Goal: Transaction & Acquisition: Purchase product/service

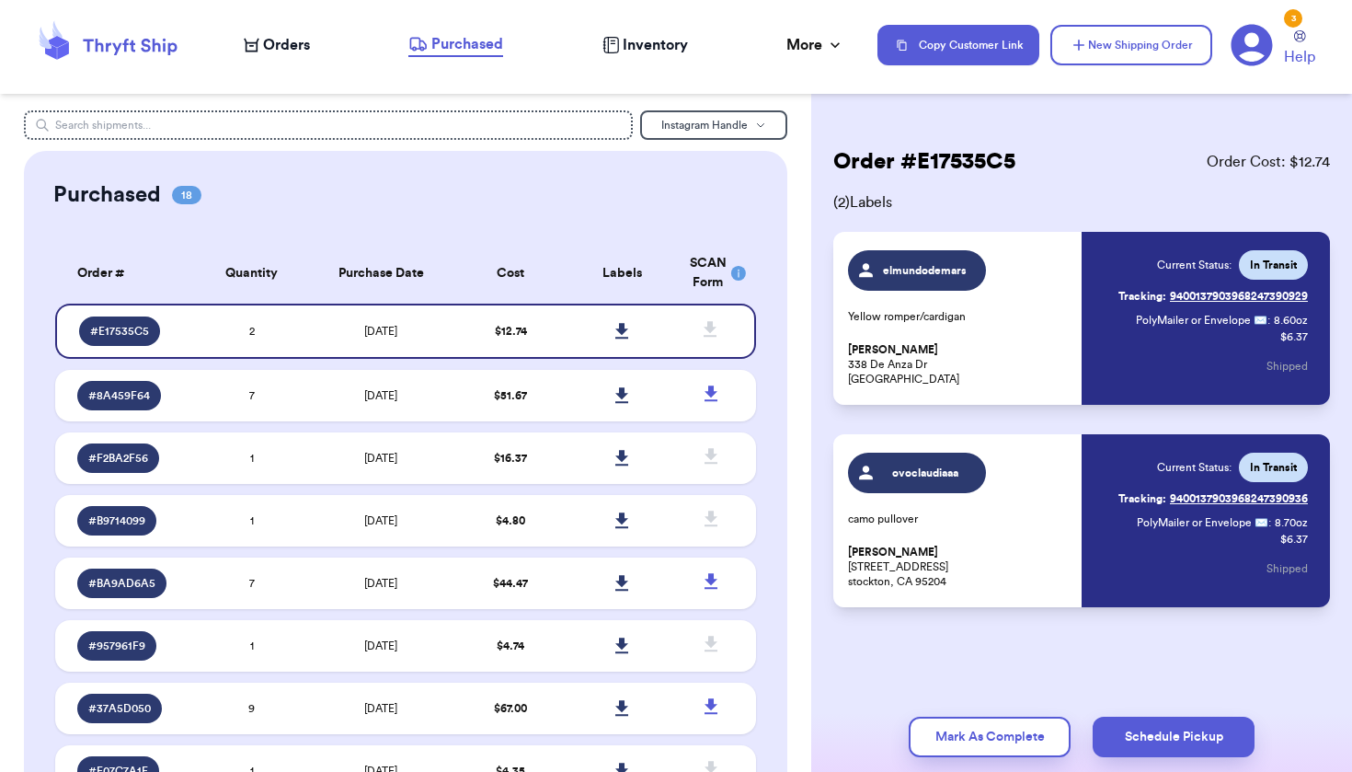
click at [291, 37] on span "Orders" at bounding box center [286, 45] width 47 height 22
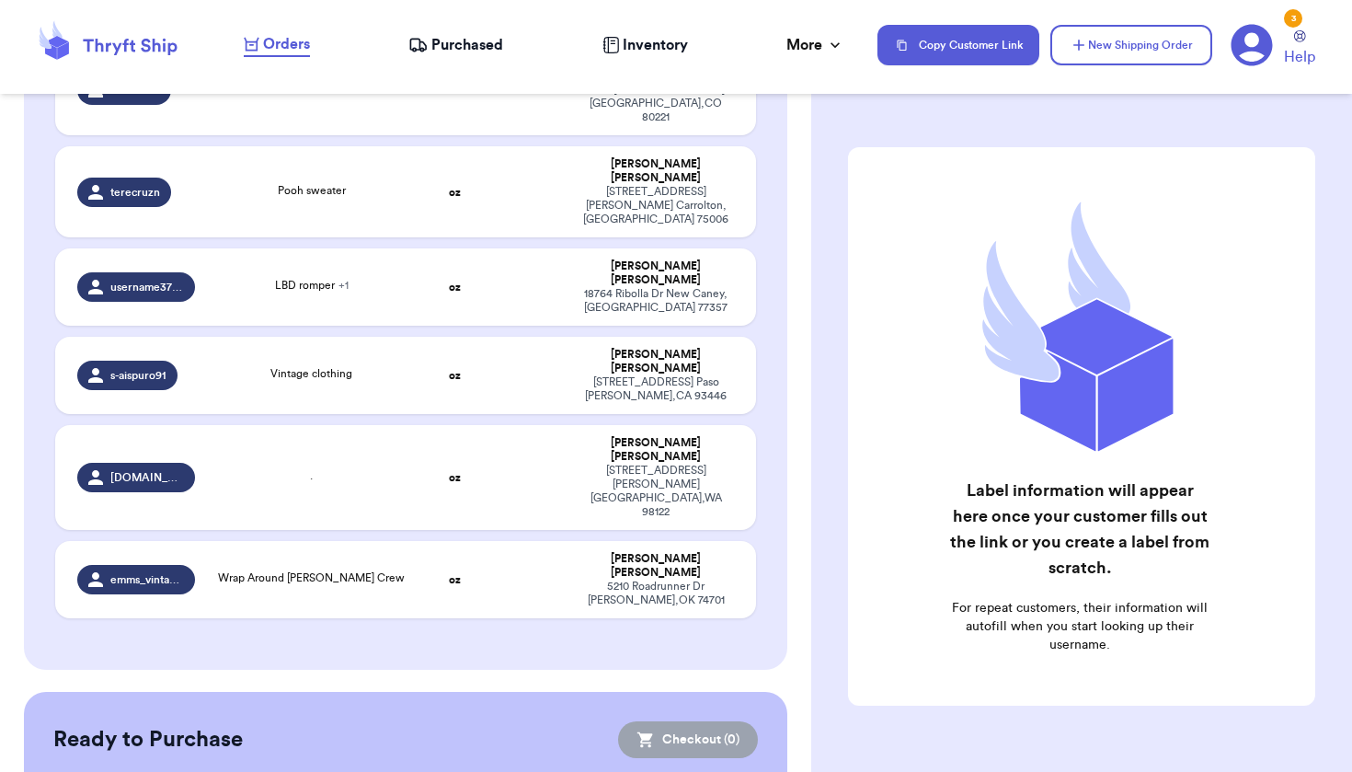
scroll to position [730, 0]
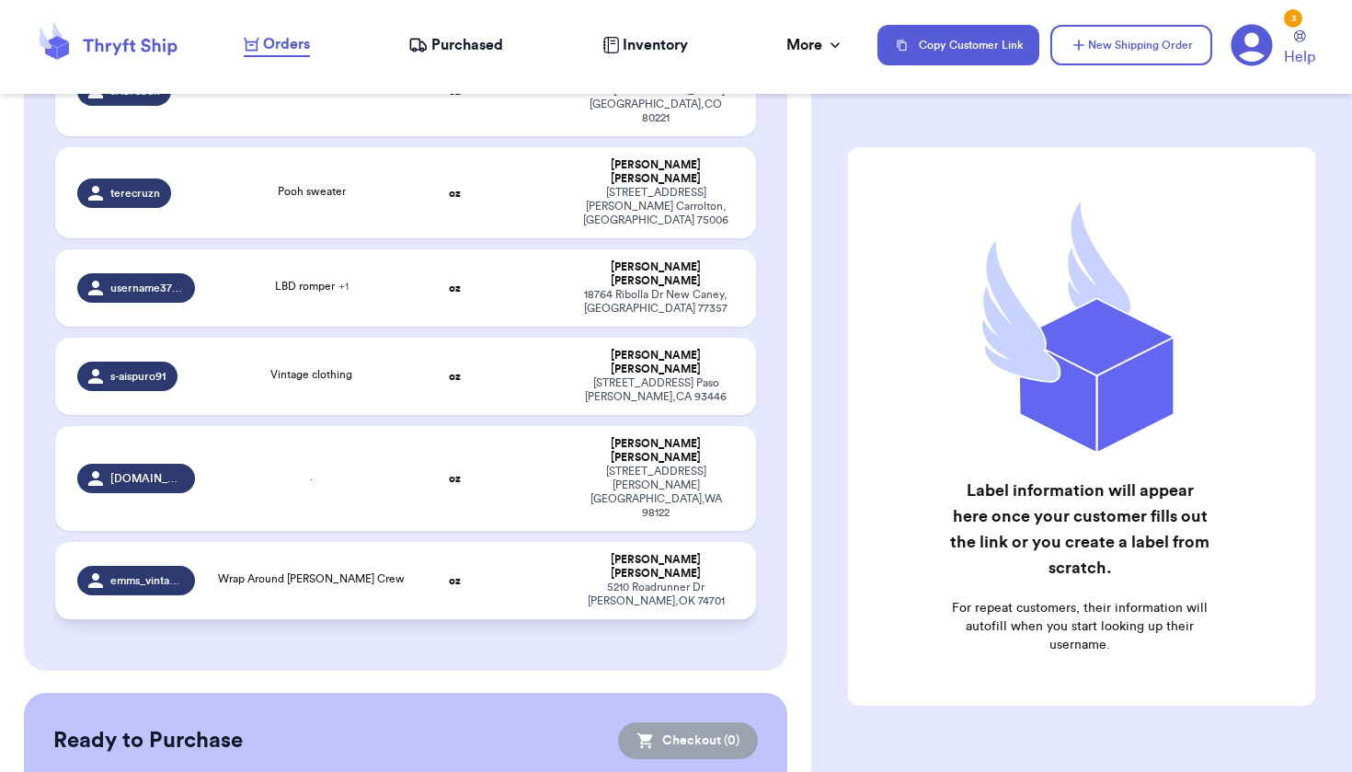
click at [506, 542] on td at bounding box center [529, 580] width 75 height 77
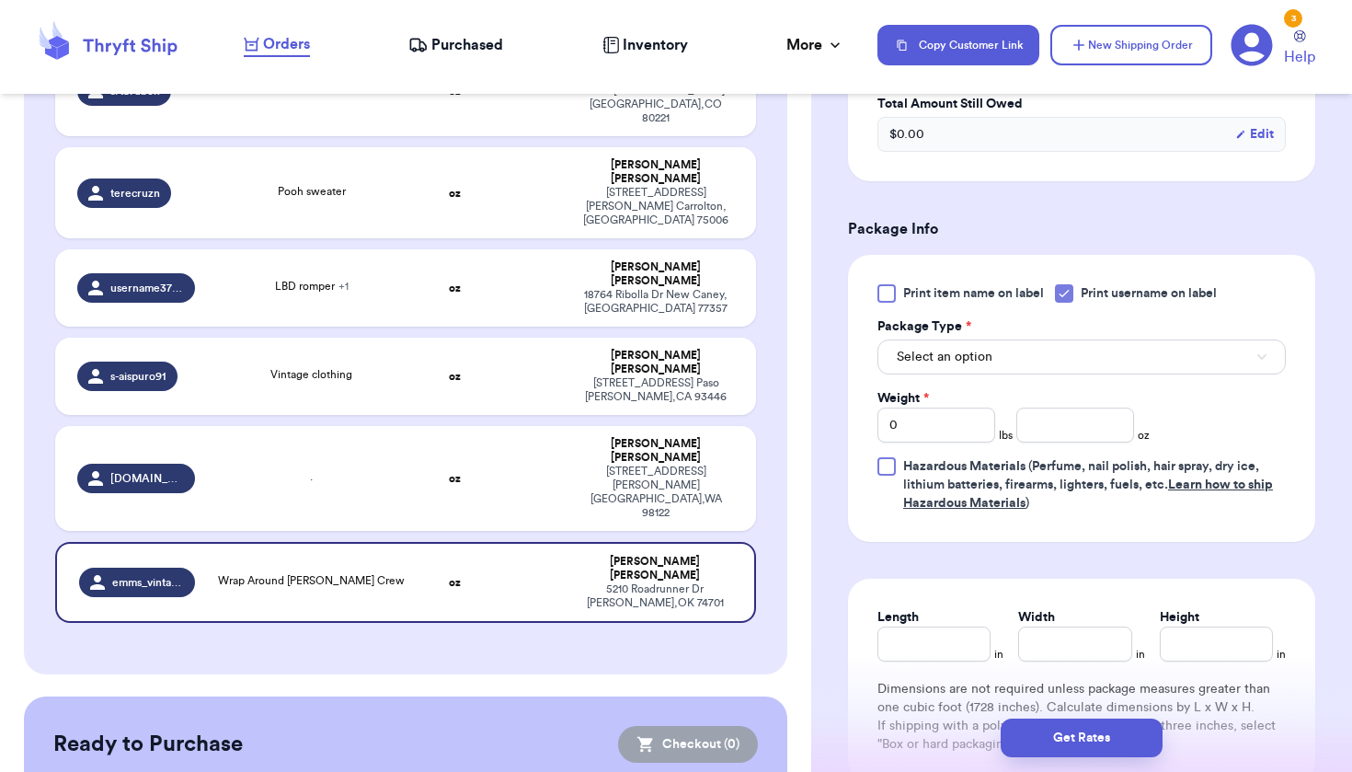
scroll to position [668, 0]
click at [1006, 362] on button "Select an option" at bounding box center [1082, 356] width 408 height 35
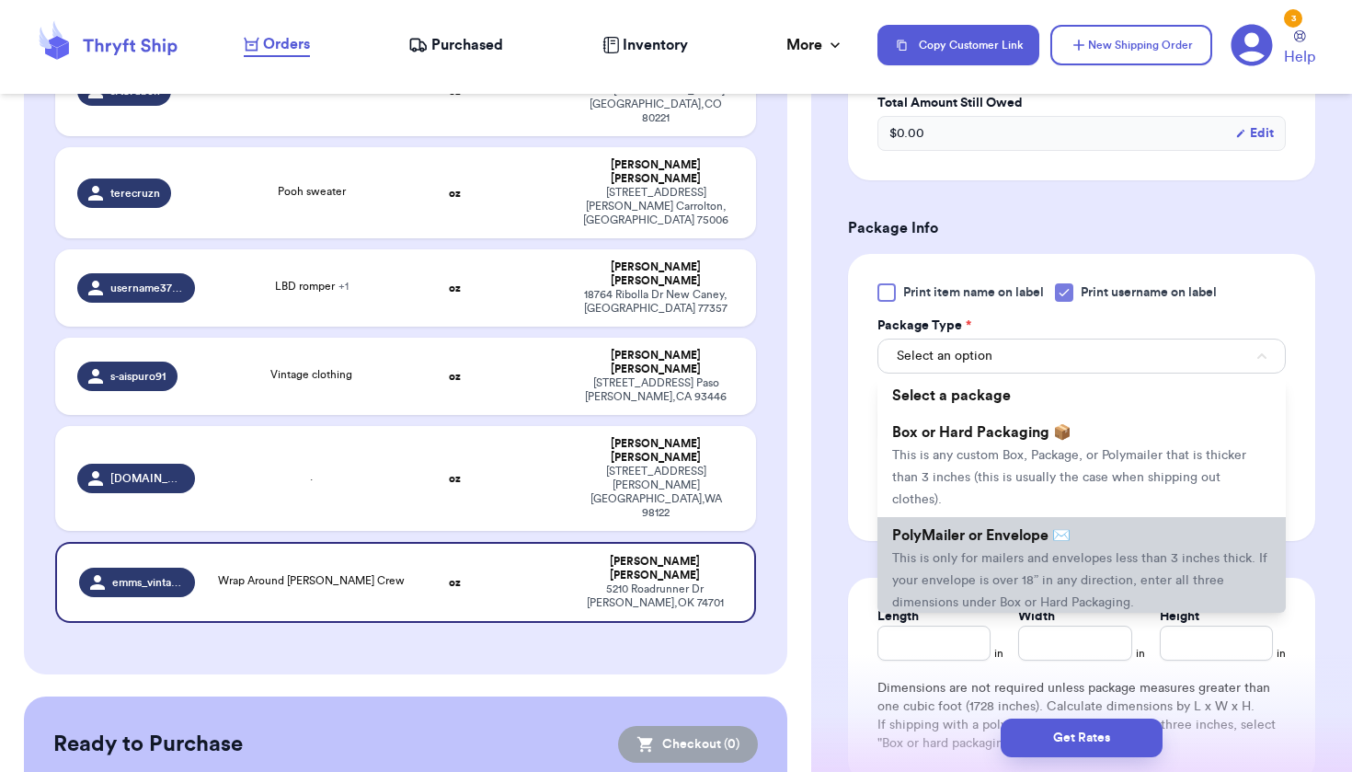
click at [1008, 565] on span "This is only for mailers and envelopes less than 3 inches thick. If your envelo…" at bounding box center [1079, 580] width 375 height 57
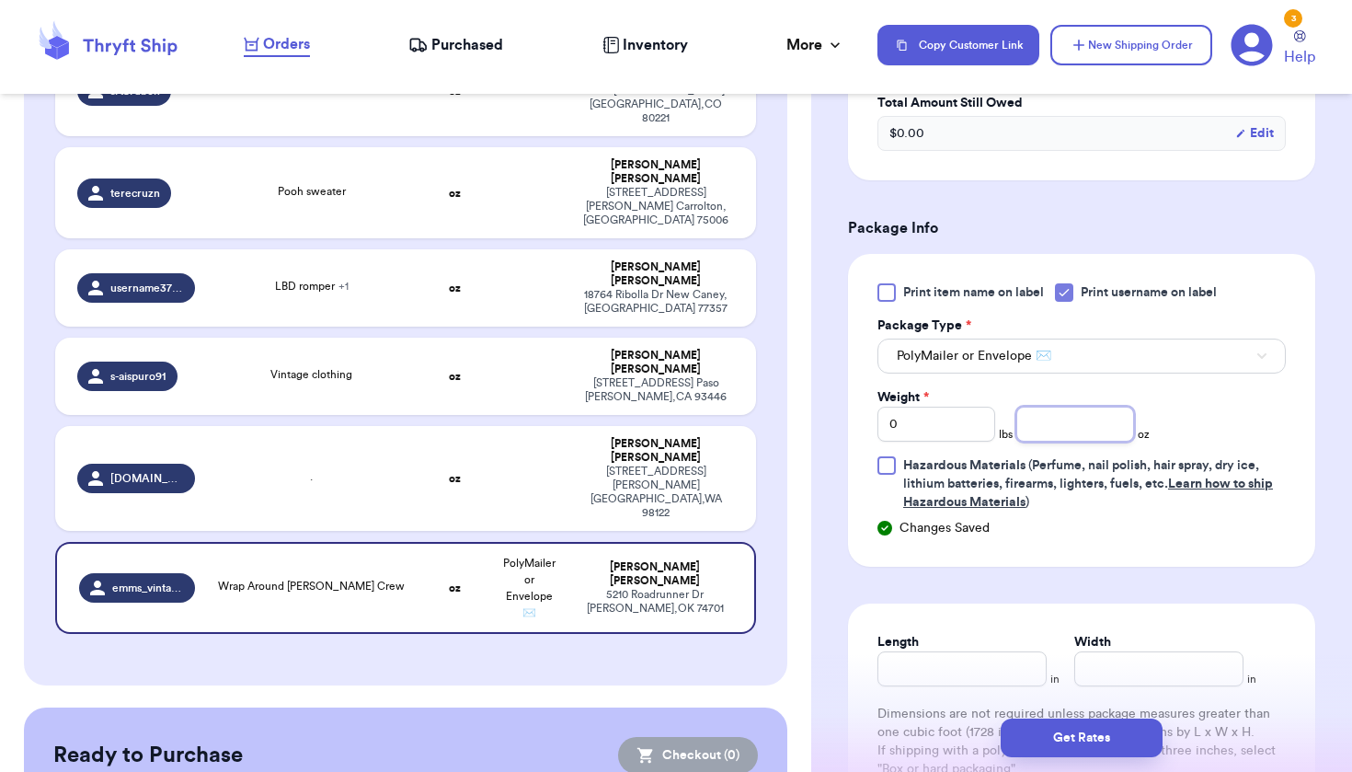
click at [1032, 423] on input "number" at bounding box center [1076, 424] width 118 height 35
type input "7.1"
type input "8"
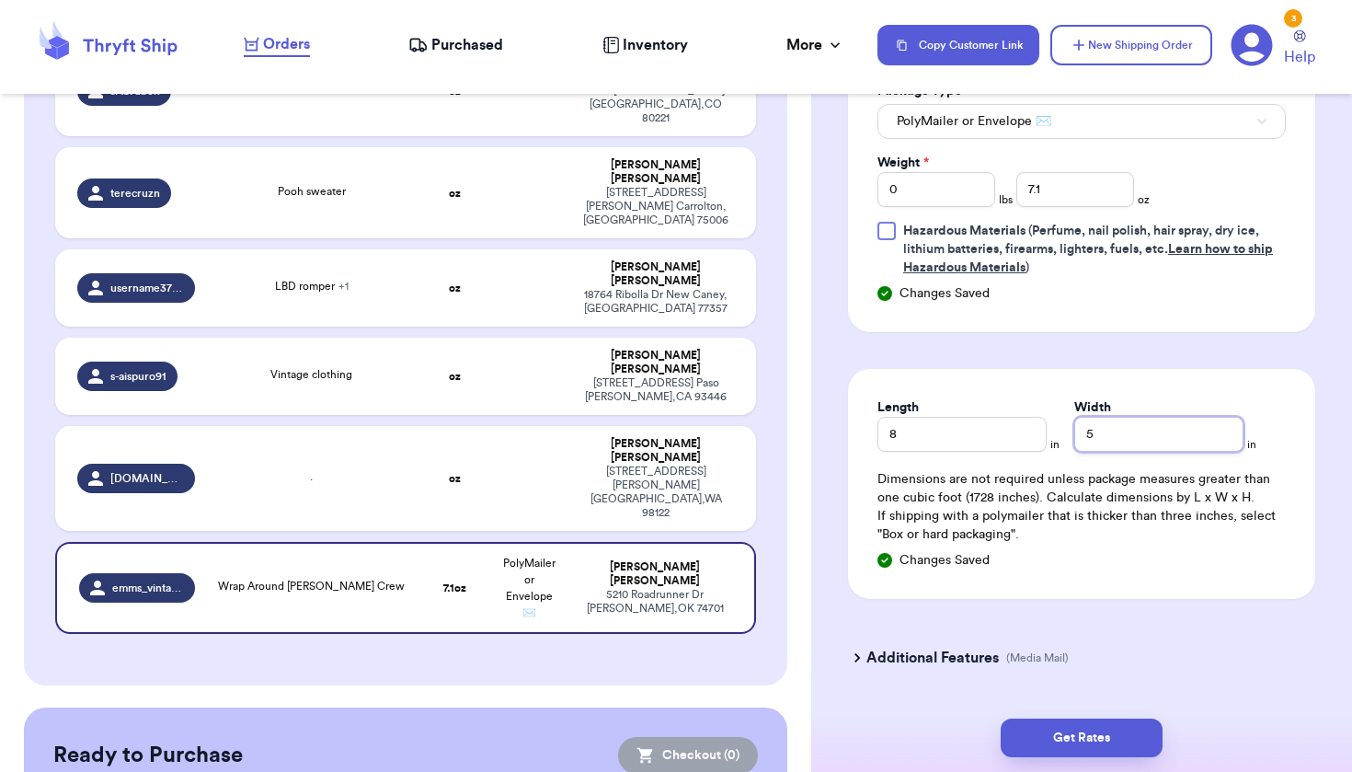
scroll to position [907, 0]
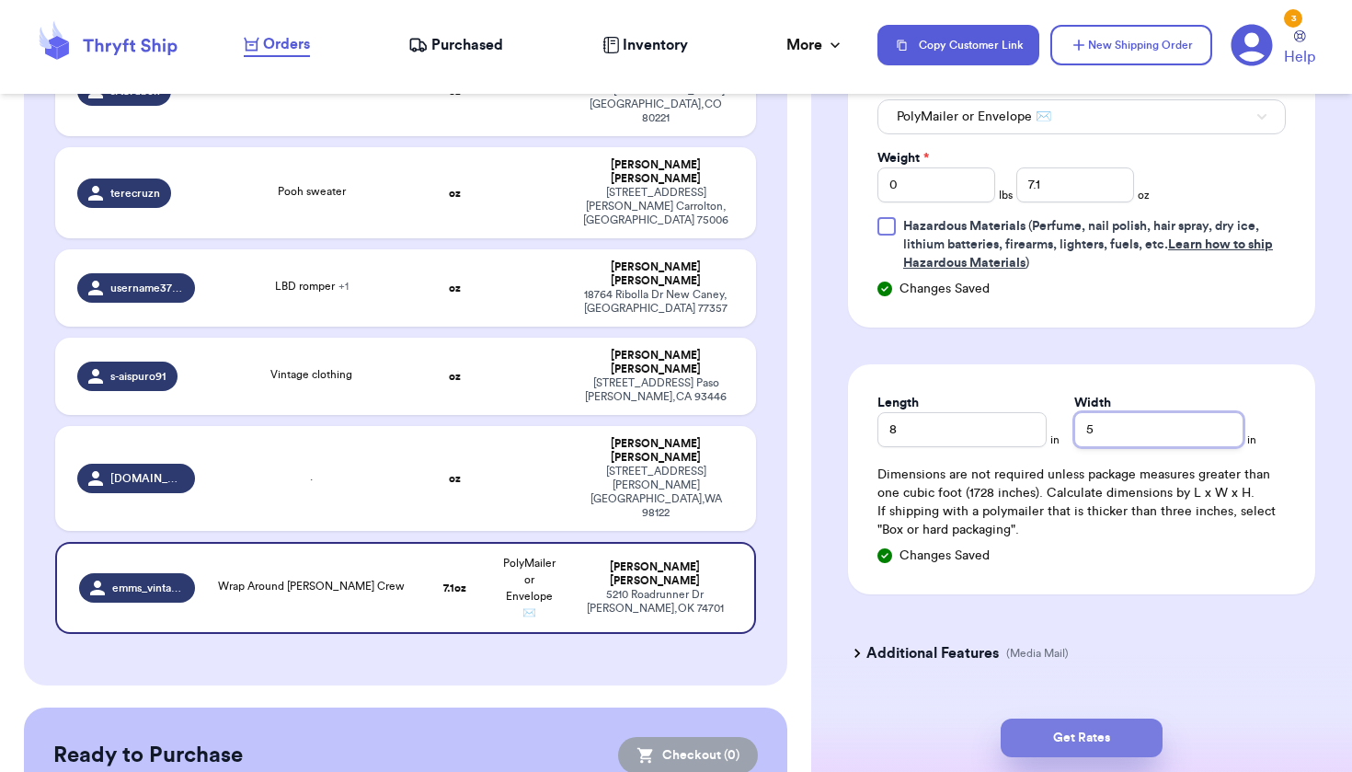
type input "5"
click at [1116, 740] on button "Get Rates" at bounding box center [1082, 737] width 162 height 39
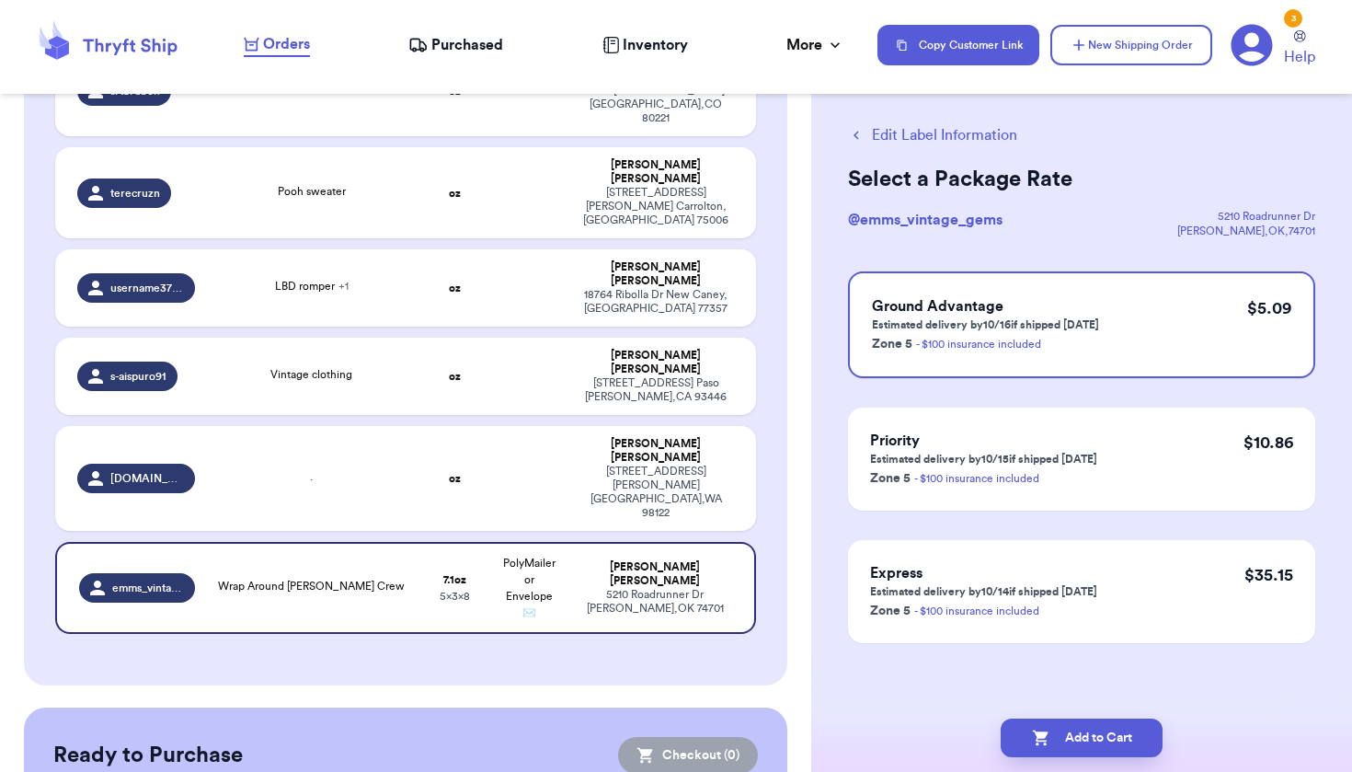
scroll to position [0, 0]
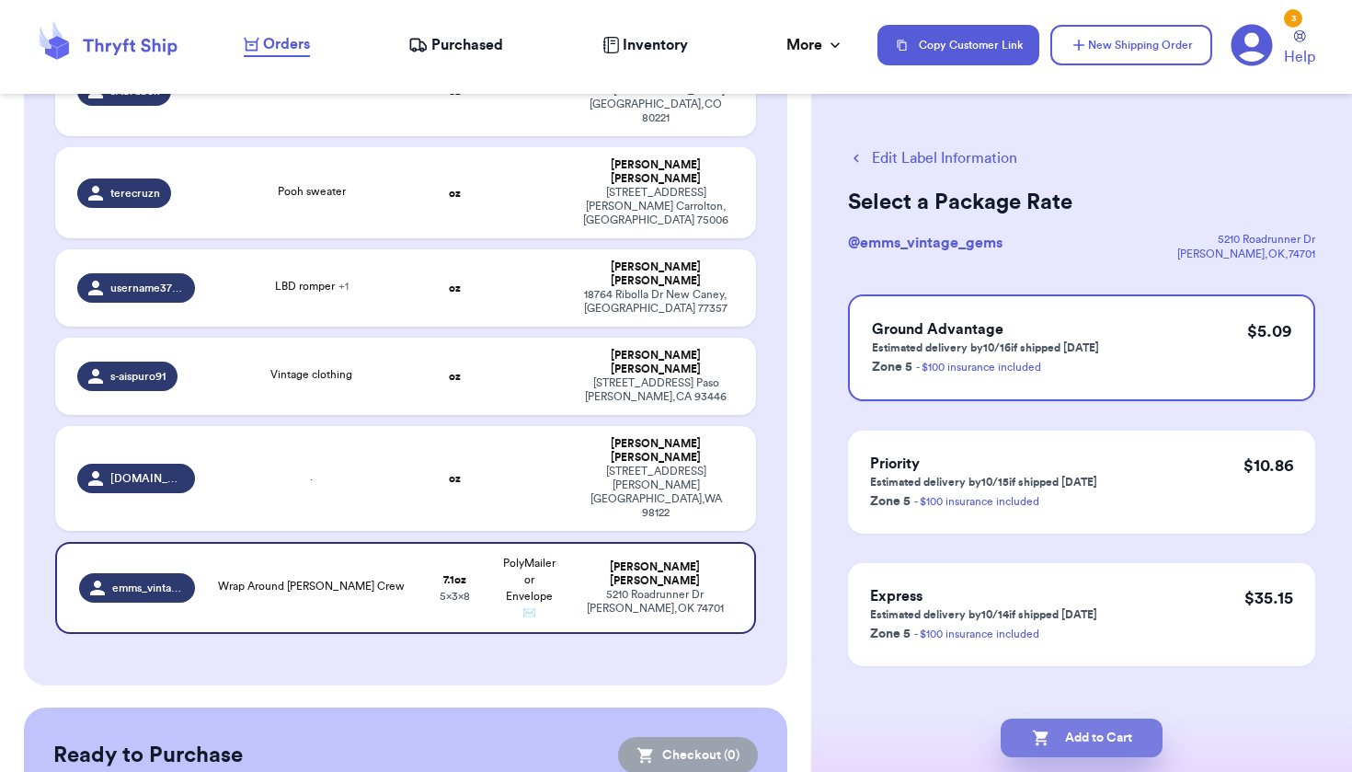
click at [1126, 731] on button "Add to Cart" at bounding box center [1082, 737] width 162 height 39
checkbox input "true"
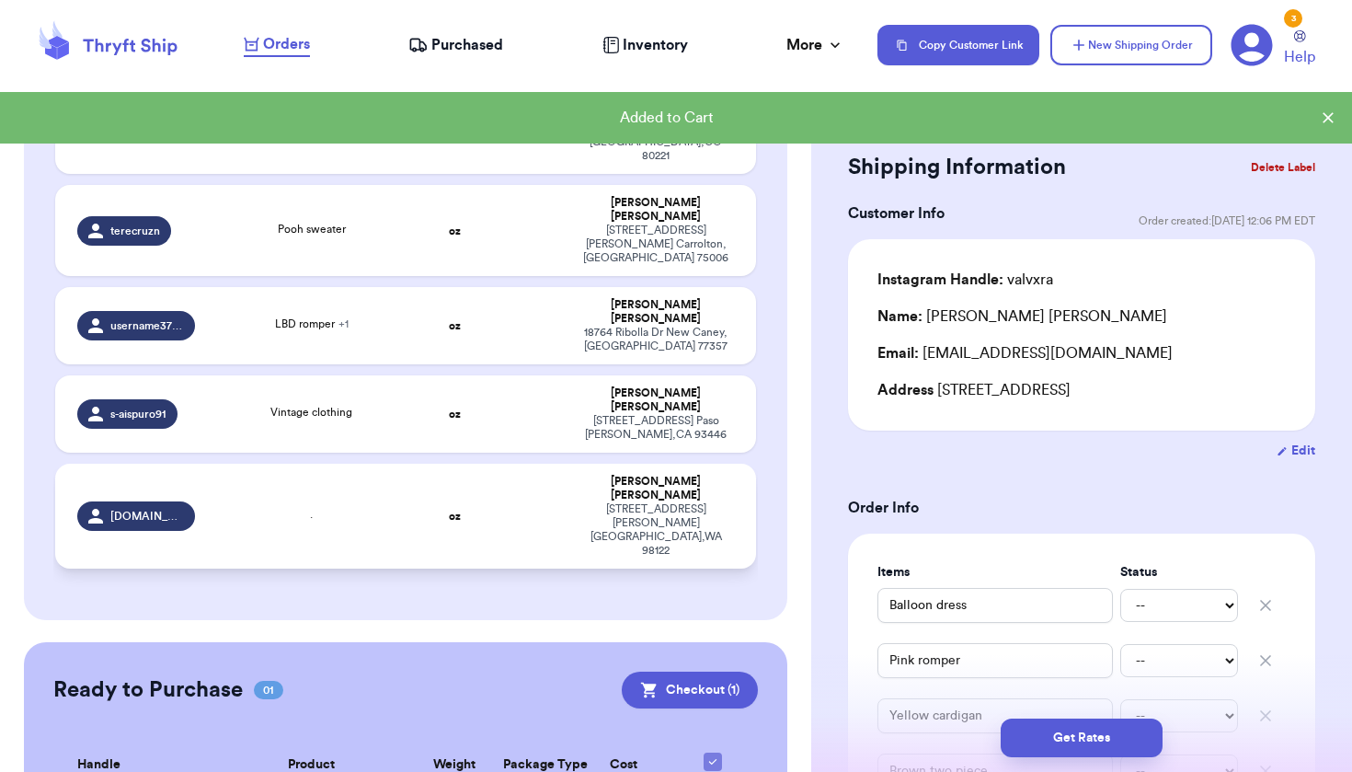
click at [684, 502] on div "[STREET_ADDRESS][PERSON_NAME]" at bounding box center [656, 529] width 155 height 55
type input "."
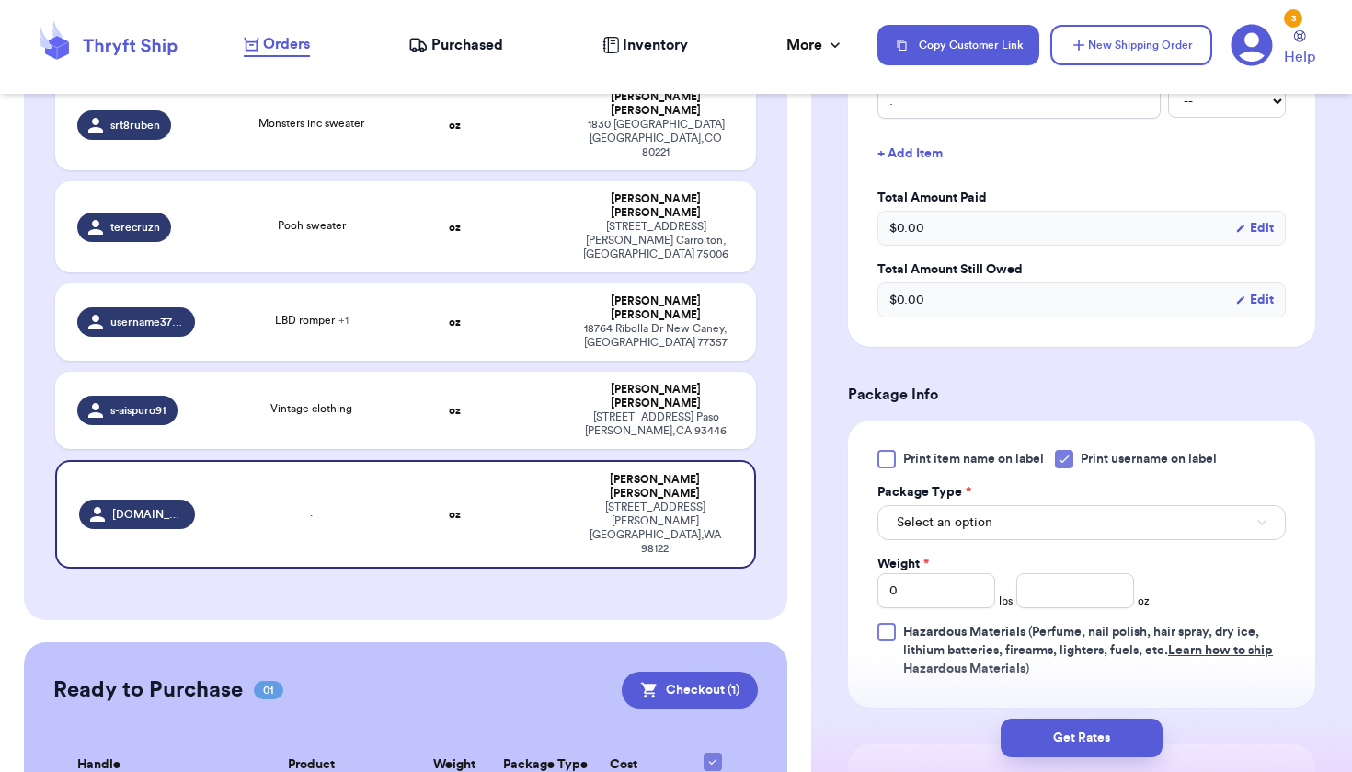
scroll to position [565, 0]
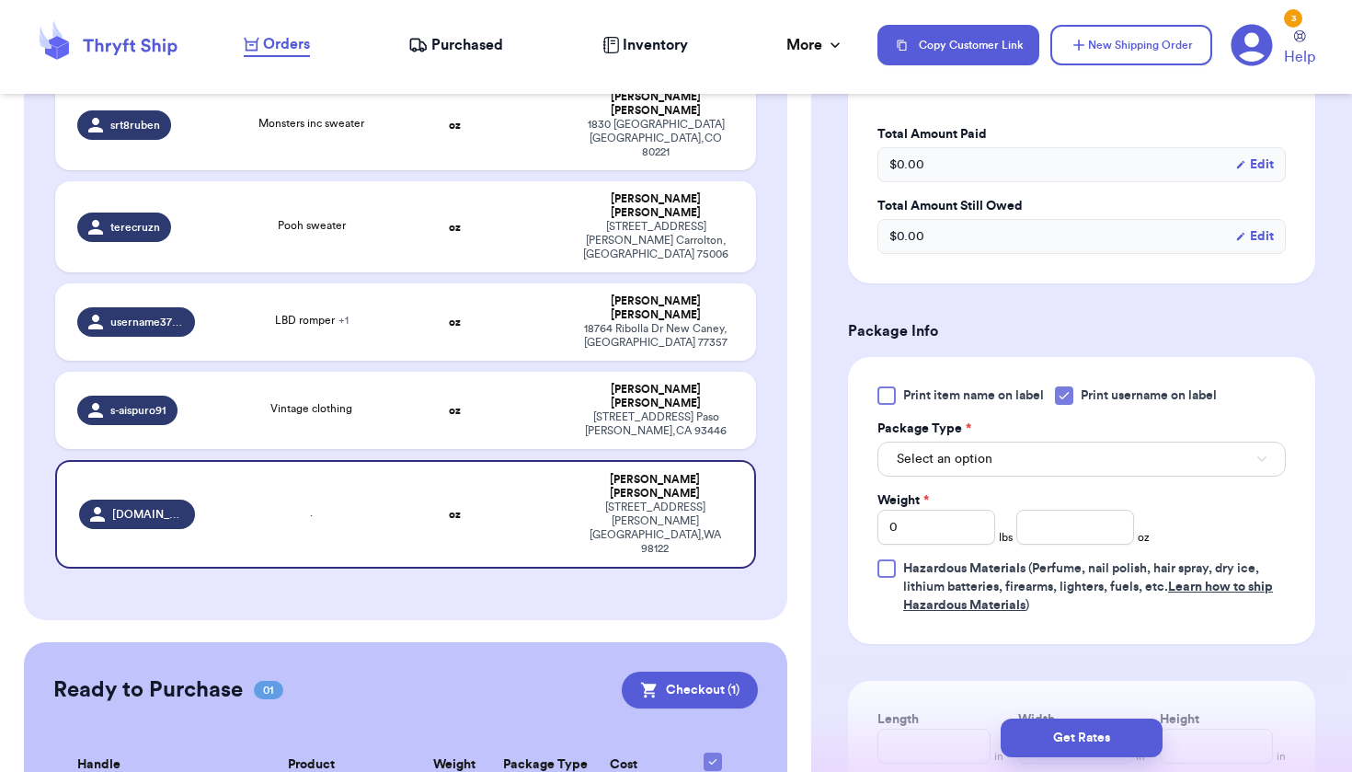
click at [982, 449] on button "Select an option" at bounding box center [1082, 459] width 408 height 35
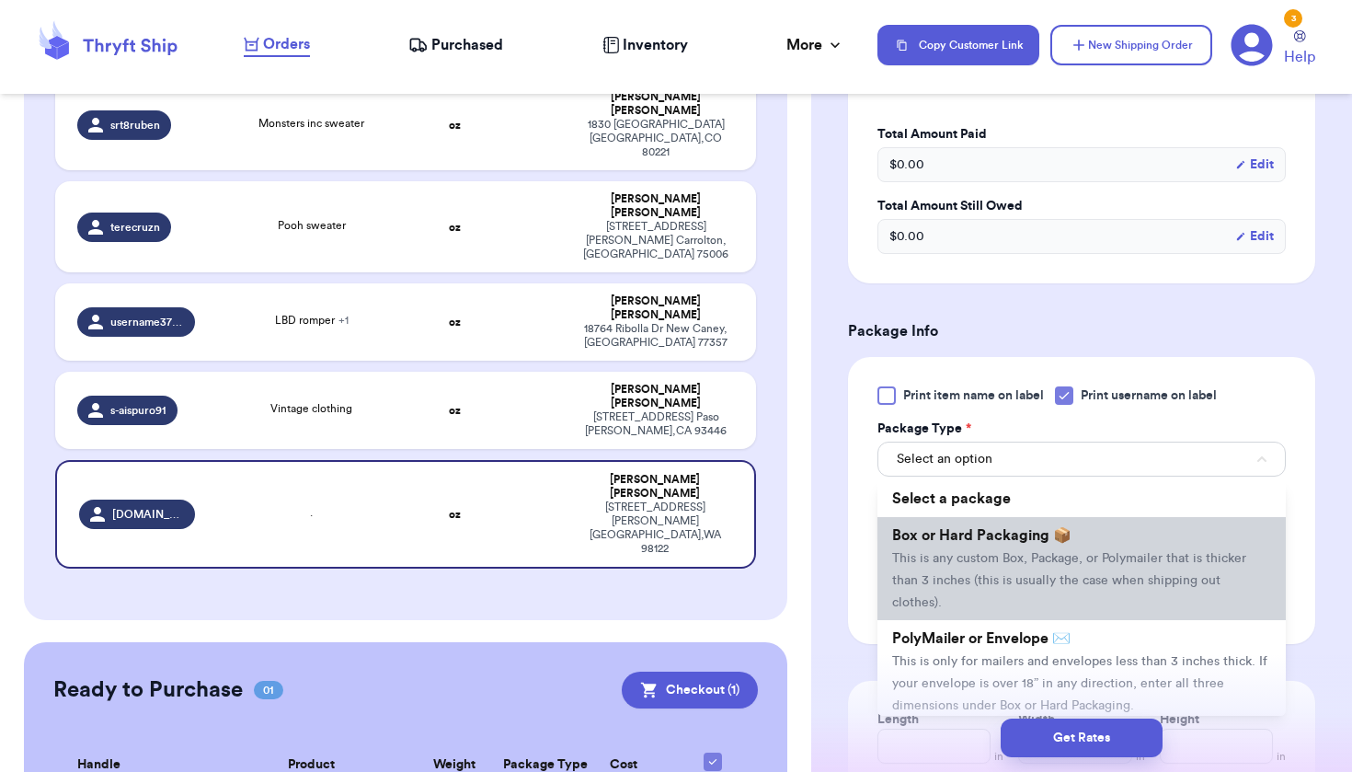
click at [980, 570] on span "This is any custom Box, Package, or Polymailer that is thicker than 3 inches (t…" at bounding box center [1069, 580] width 354 height 57
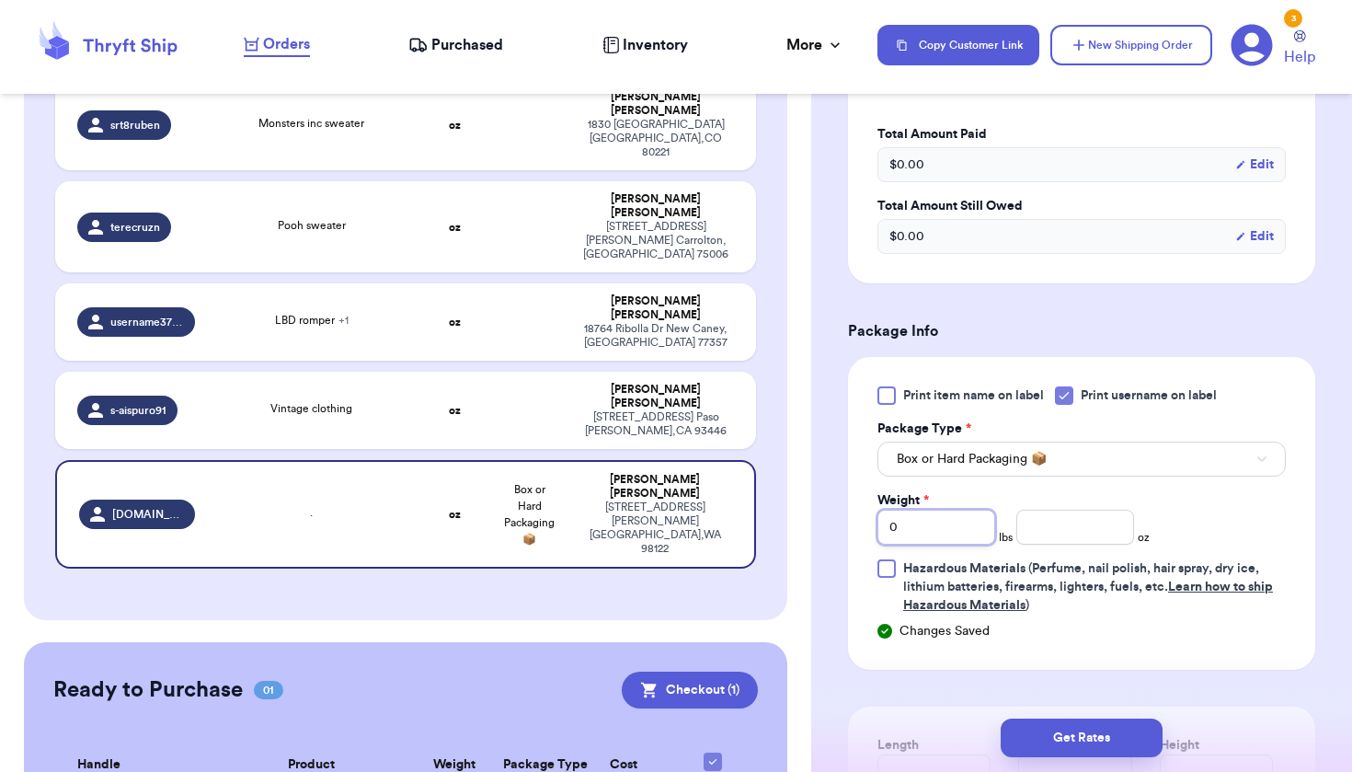
click at [954, 519] on input "0" at bounding box center [937, 527] width 118 height 35
type input "10"
type input "1"
type input "1.5"
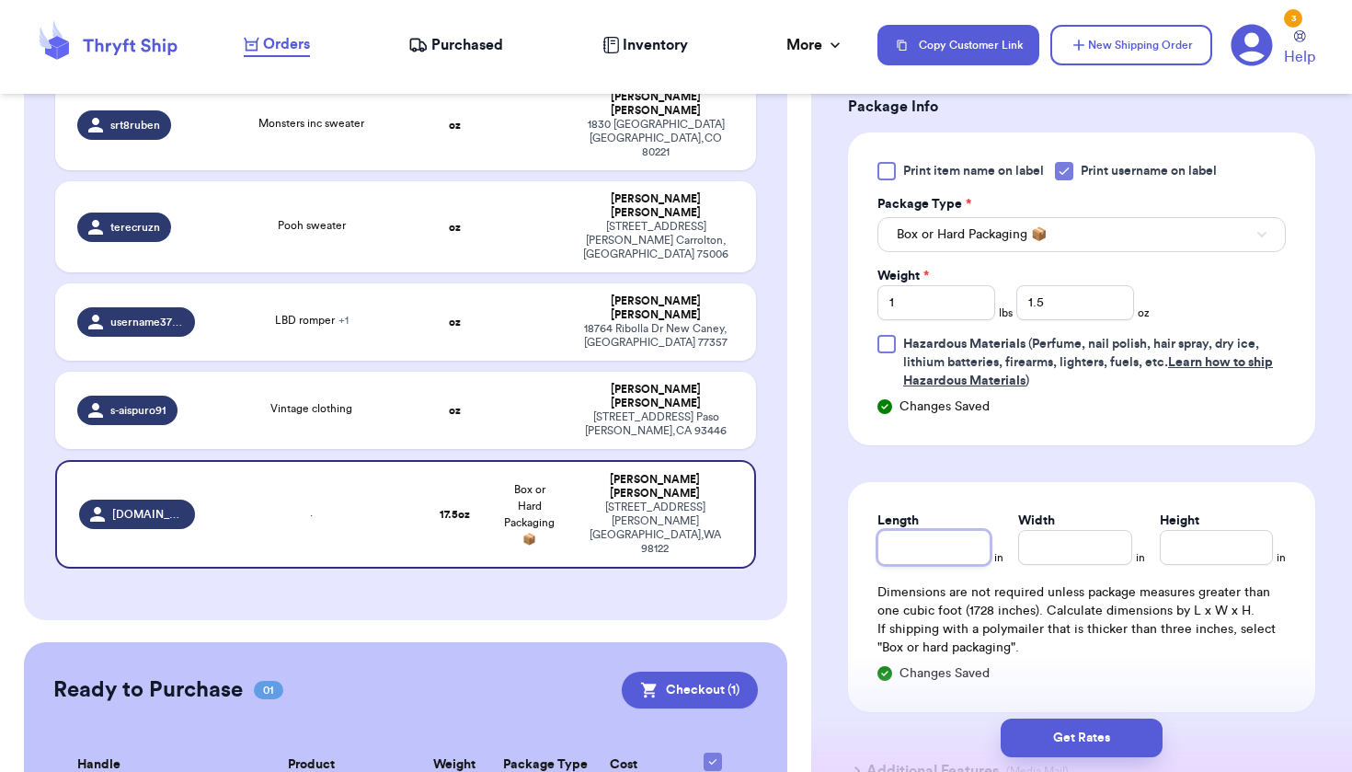
scroll to position [791, 0]
type input "8"
type input "6.5"
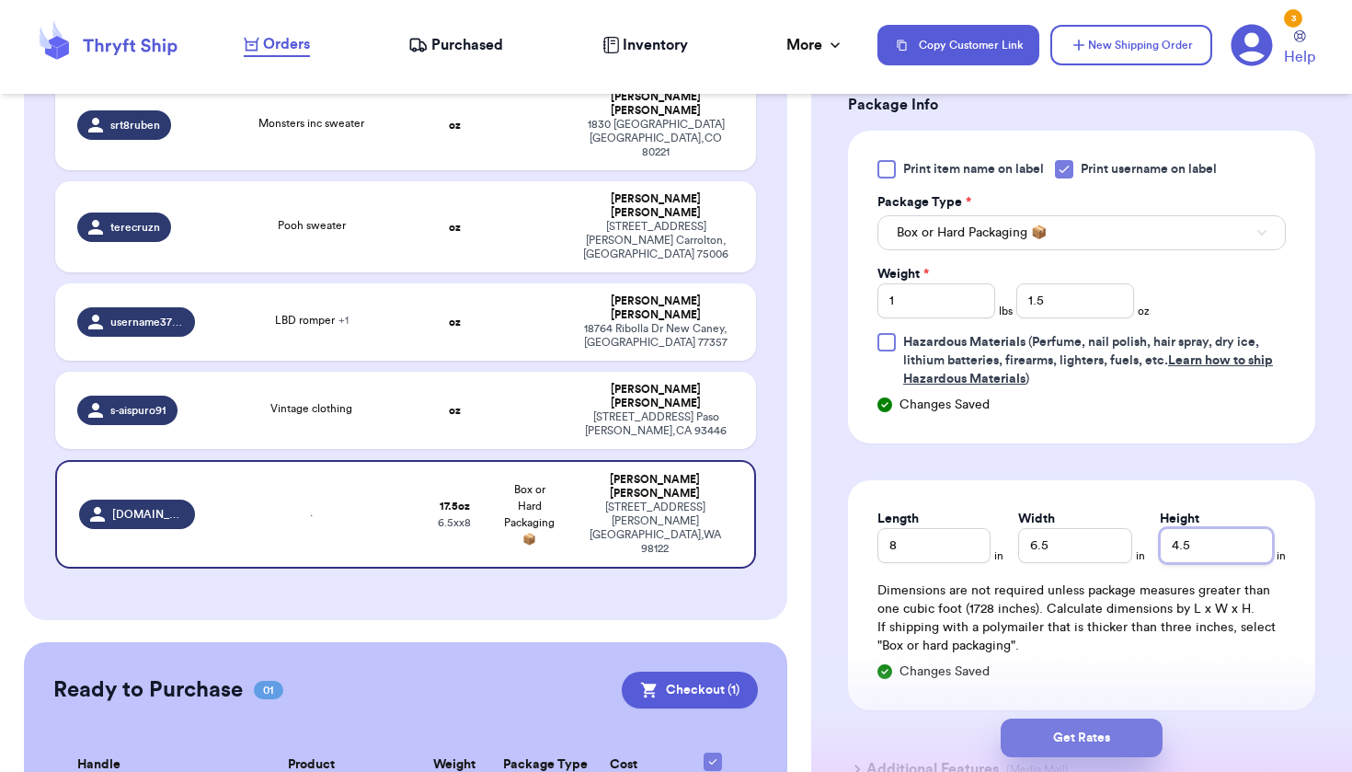
type input "4.5"
click at [1057, 727] on button "Get Rates" at bounding box center [1082, 737] width 162 height 39
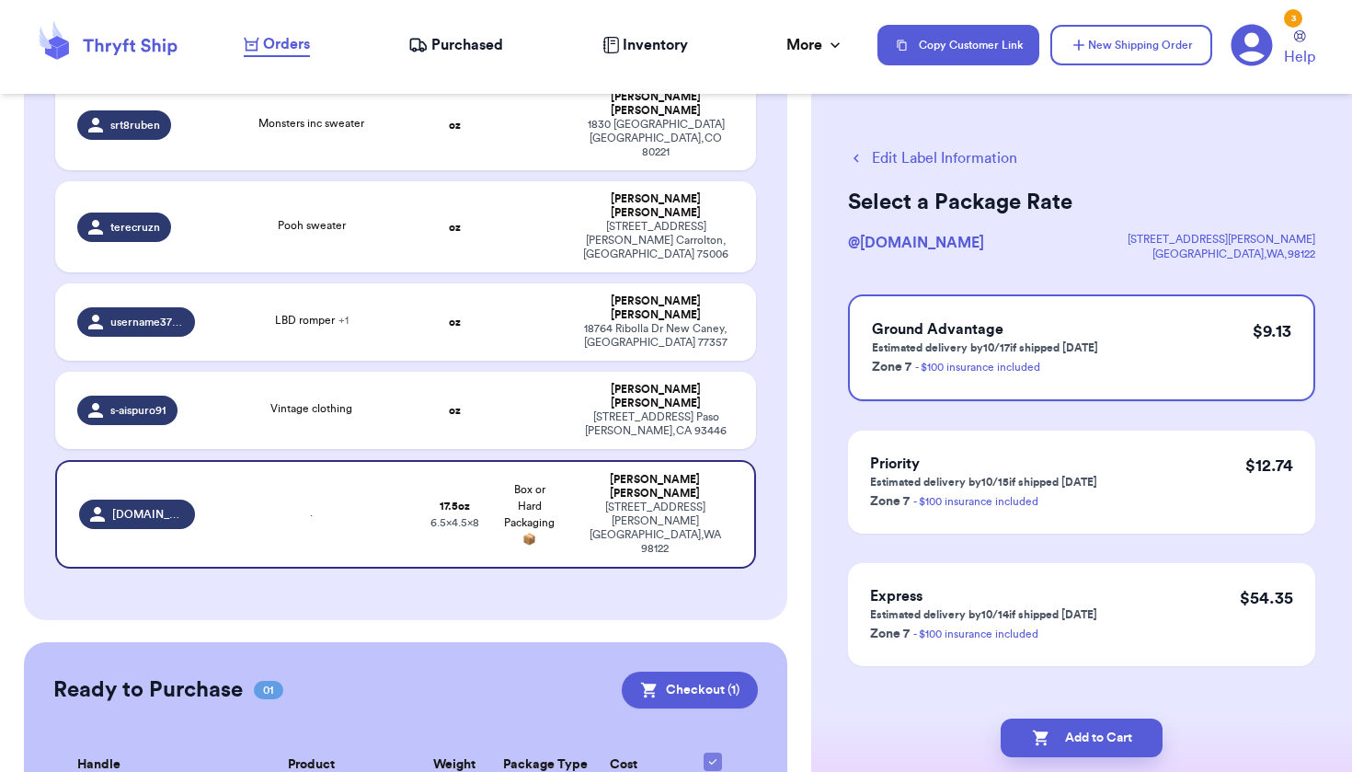
click at [1057, 727] on button "Add to Cart" at bounding box center [1082, 737] width 162 height 39
checkbox input "true"
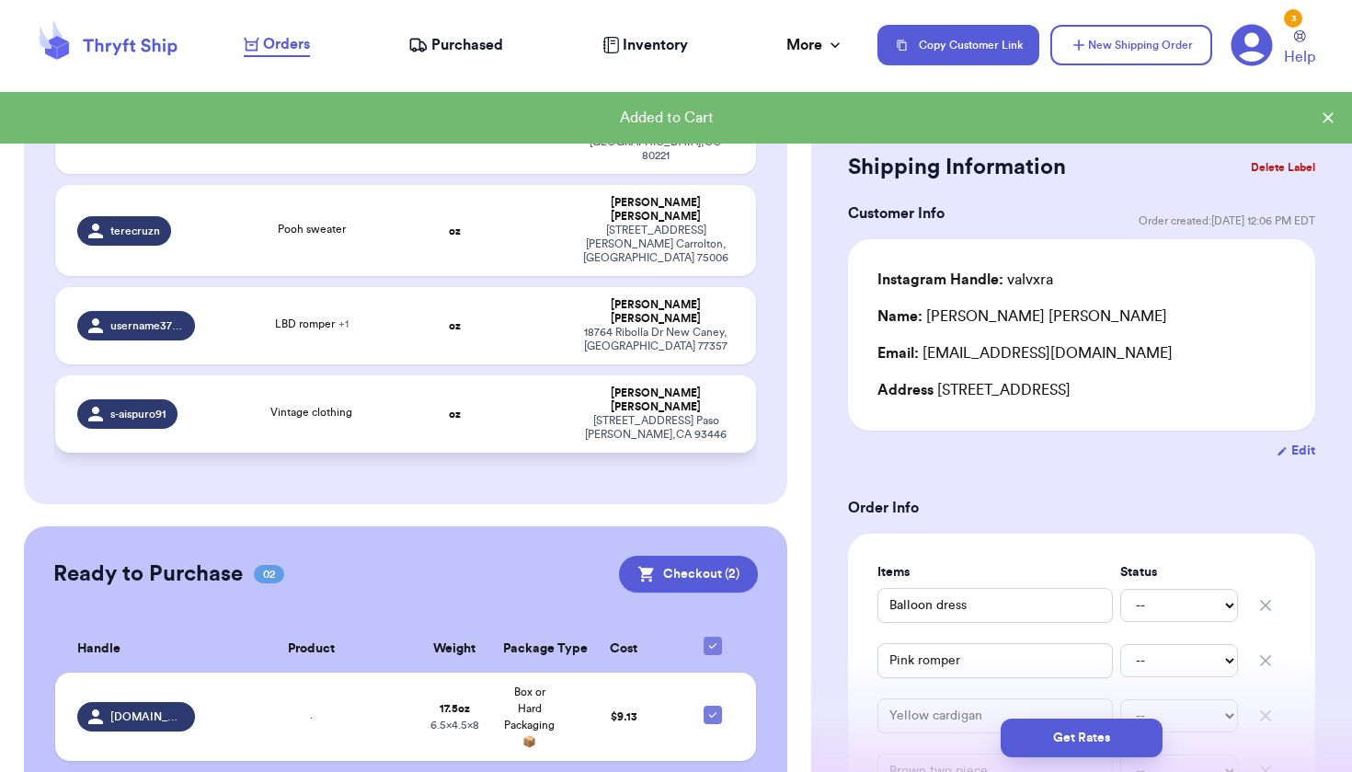
click at [523, 375] on td at bounding box center [529, 413] width 75 height 77
type input "Vintage clothing"
